Goal: Transaction & Acquisition: Register for event/course

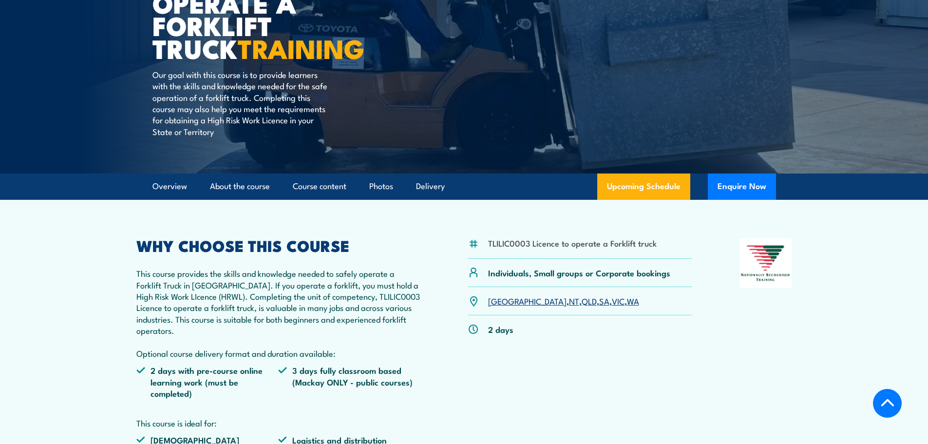
scroll to position [87, 0]
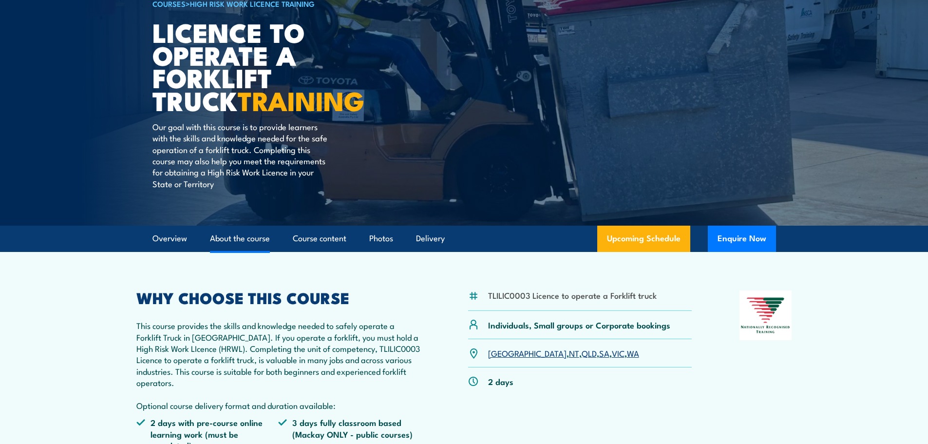
click at [251, 240] on link "About the course" at bounding box center [240, 238] width 60 height 26
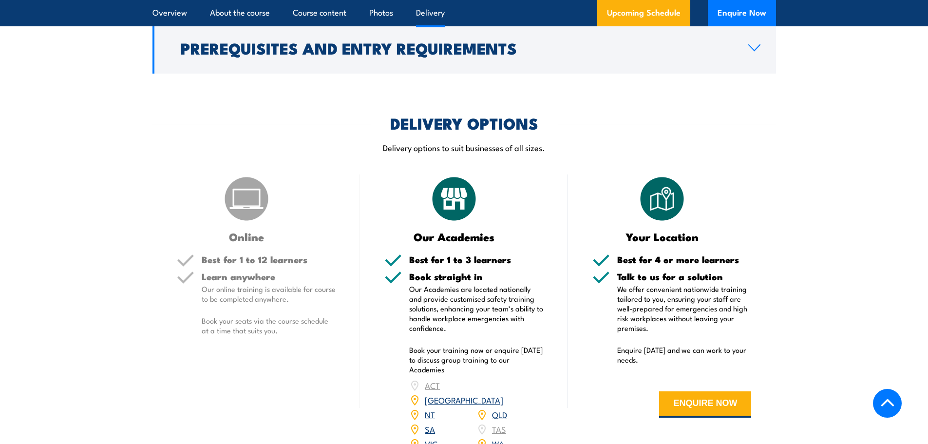
scroll to position [1165, 0]
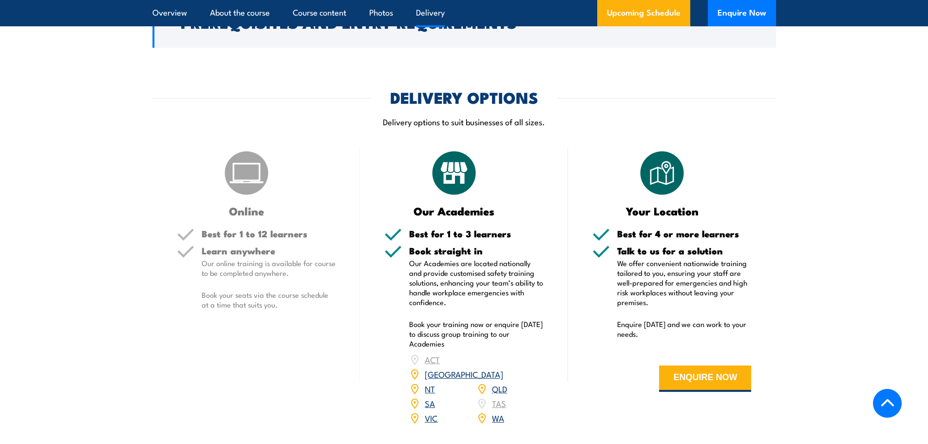
click at [429, 382] on link "NT" at bounding box center [430, 388] width 10 height 12
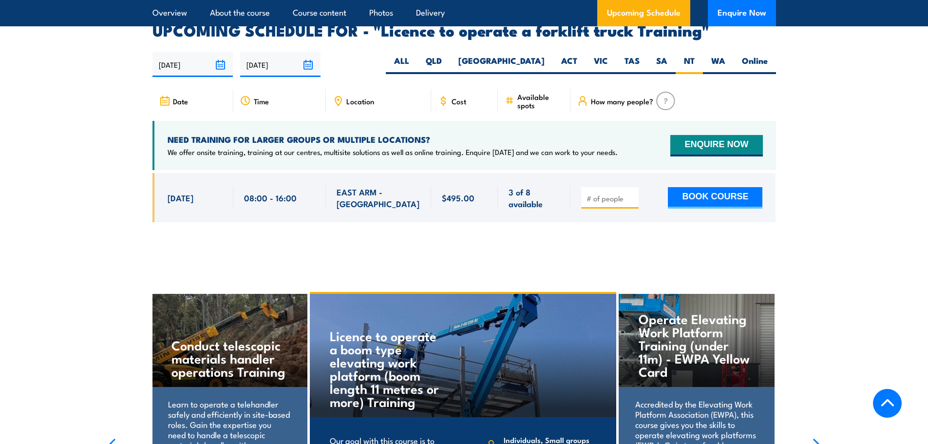
scroll to position [1630, 0]
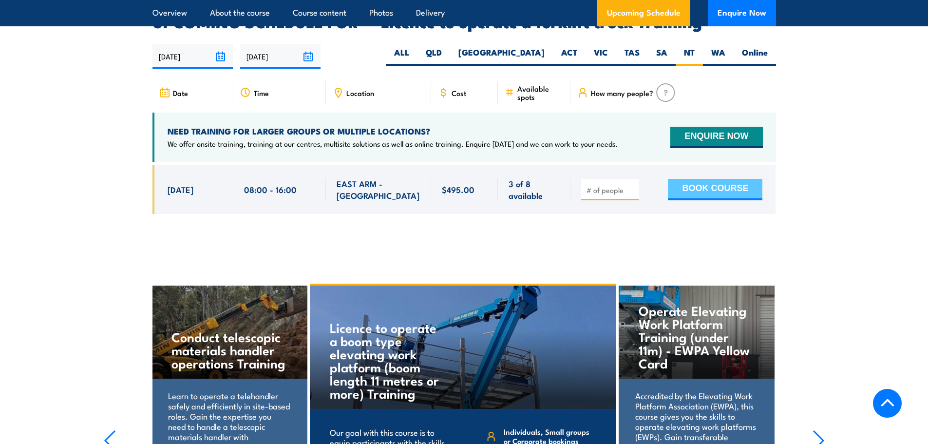
click at [720, 179] on button "BOOK COURSE" at bounding box center [715, 189] width 94 height 21
type input "1"
click at [633, 185] on input "1" at bounding box center [610, 190] width 49 height 10
click at [695, 179] on button "BOOK COURSE" at bounding box center [715, 189] width 94 height 21
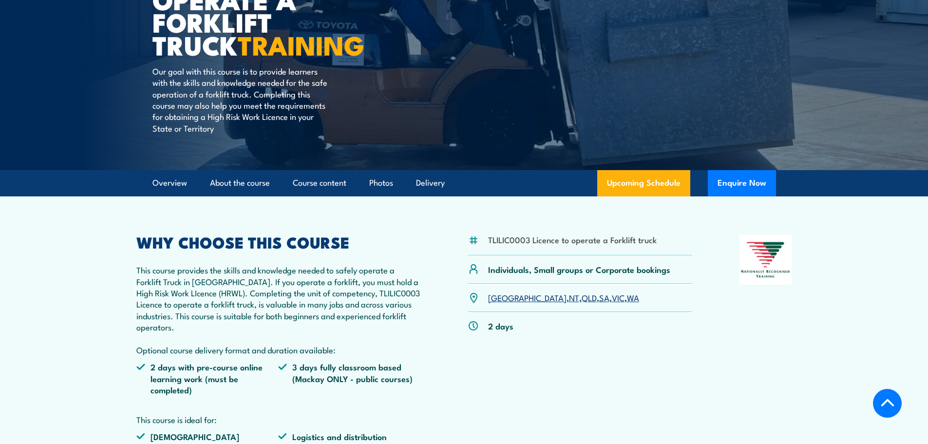
scroll to position [149, 0]
